Goal: Check status: Check status

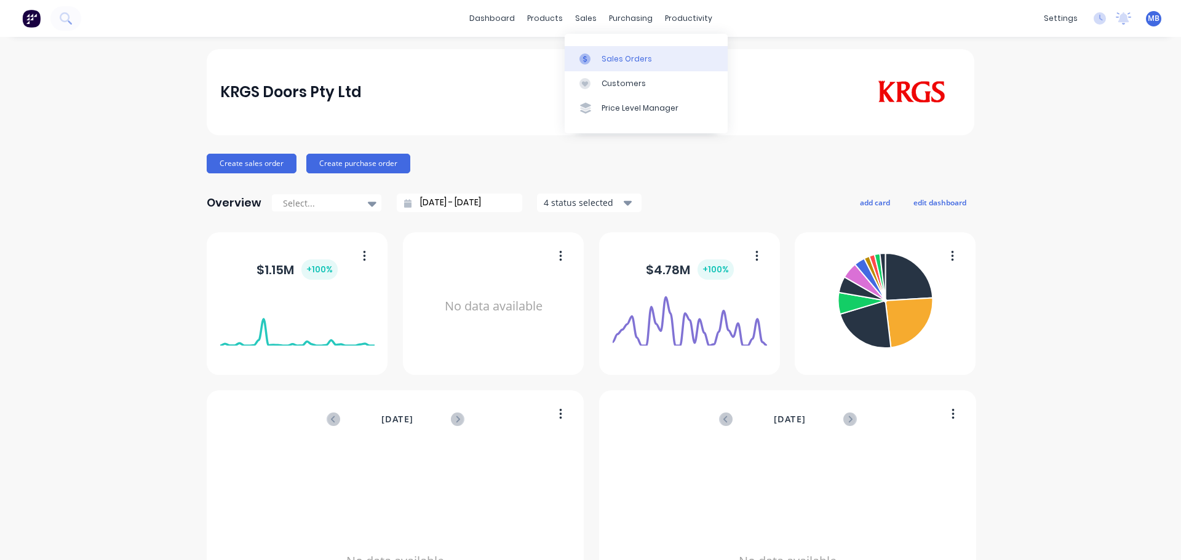
click at [602, 59] on div "Sales Orders" at bounding box center [627, 59] width 50 height 11
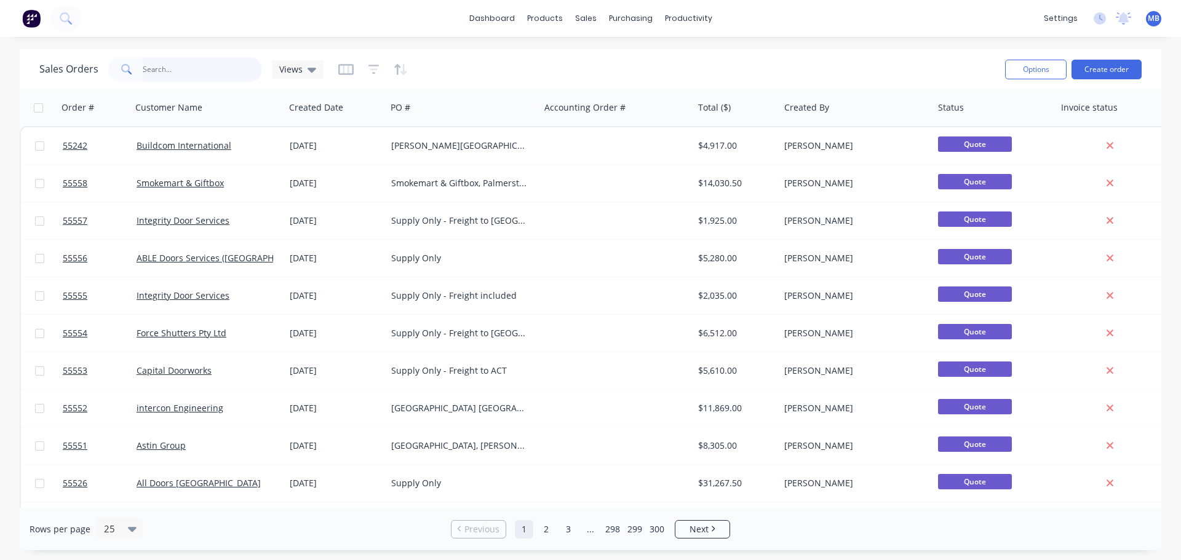
click at [156, 73] on input "text" at bounding box center [203, 69] width 120 height 25
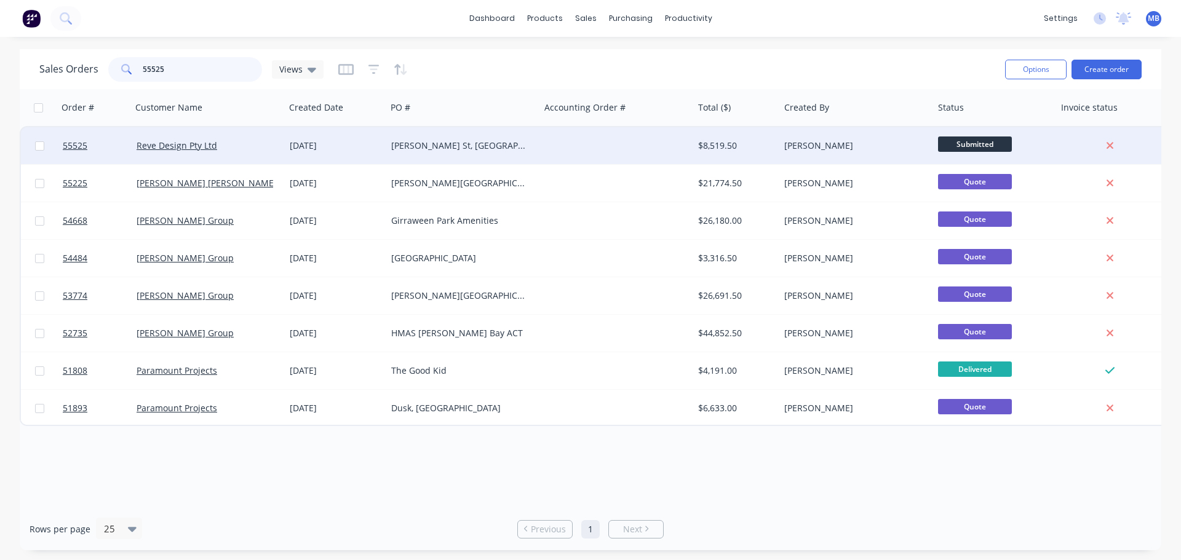
type input "55525"
click at [721, 145] on div "$8,519.50" at bounding box center [734, 146] width 73 height 12
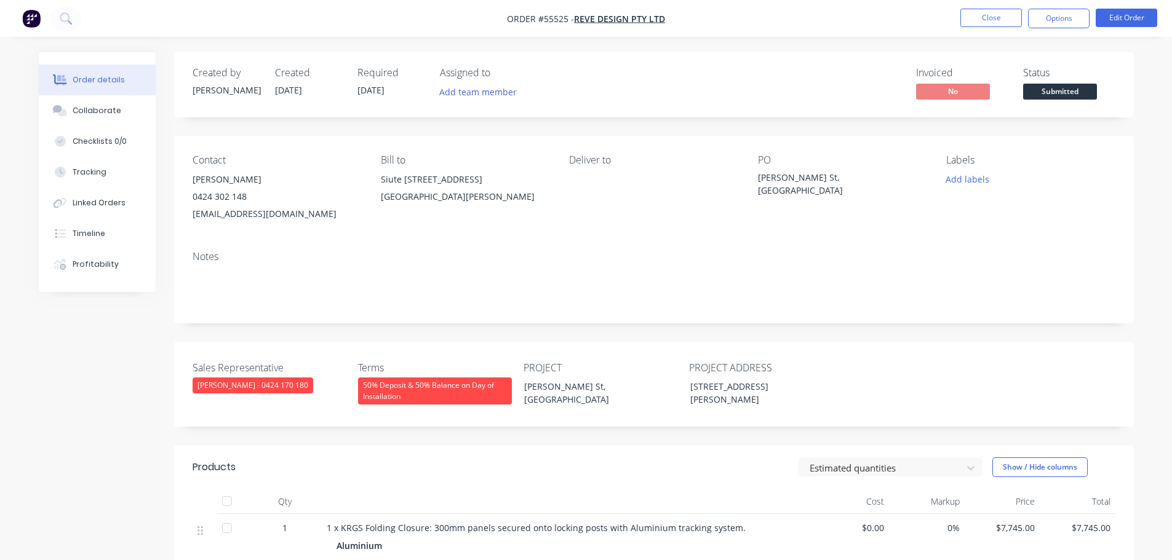
click at [1063, 100] on button "Submitted" at bounding box center [1060, 93] width 74 height 18
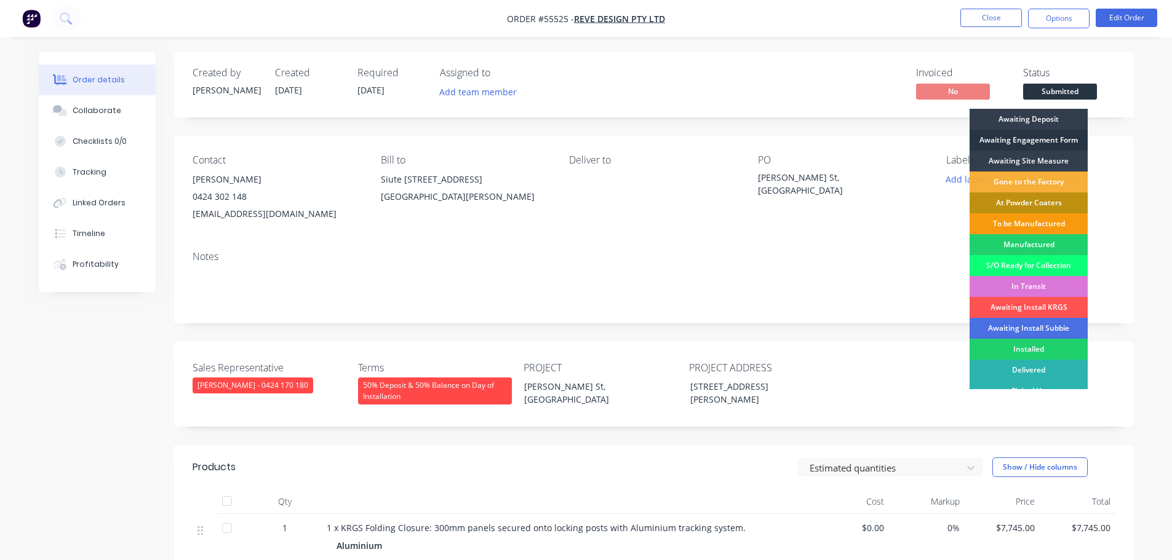
click at [1020, 139] on div "Awaiting Engagement Form" at bounding box center [1028, 140] width 118 height 21
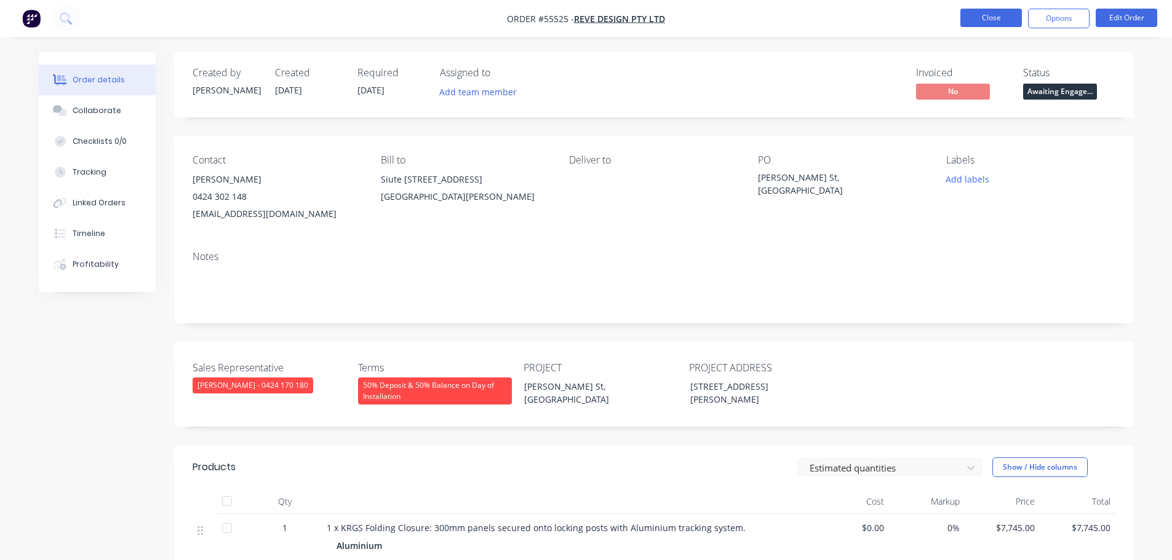
click at [980, 17] on button "Close" at bounding box center [991, 18] width 62 height 18
